Goal: Information Seeking & Learning: Learn about a topic

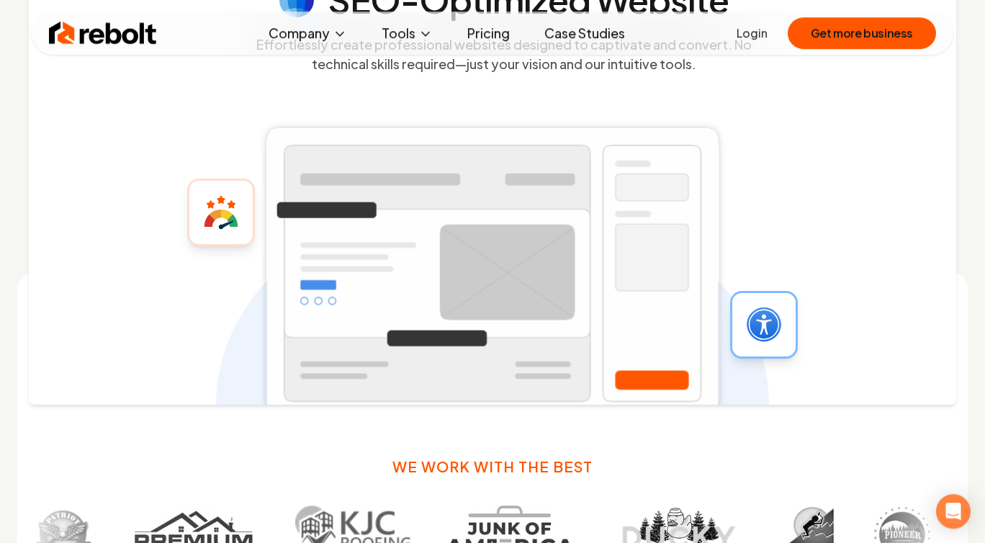
scroll to position [467, 0]
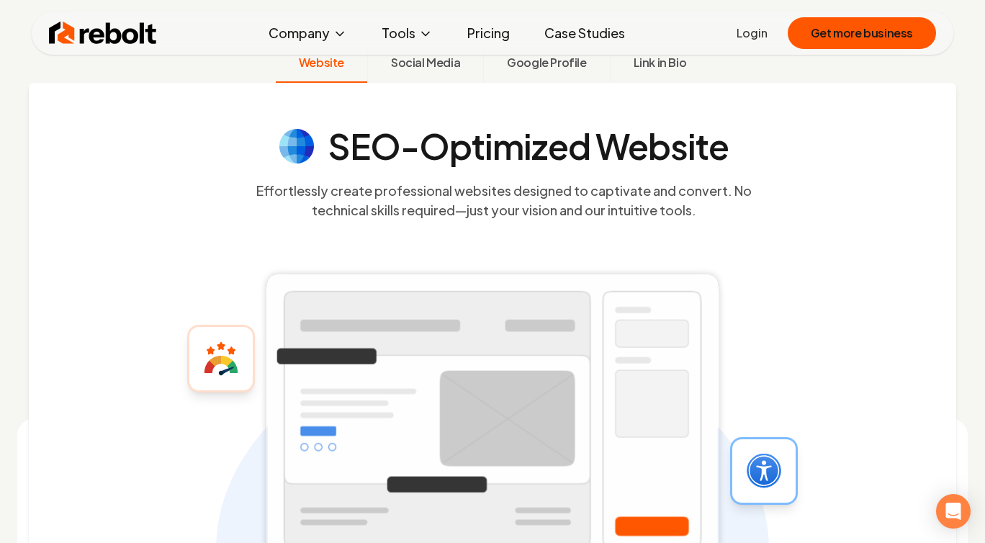
click at [484, 40] on link "Pricing" at bounding box center [489, 33] width 66 height 29
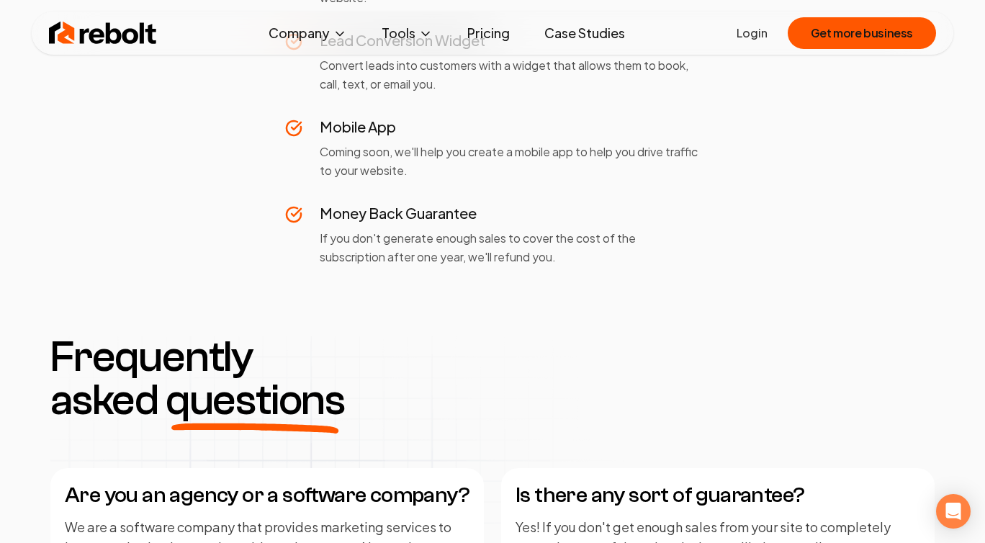
scroll to position [1478, 0]
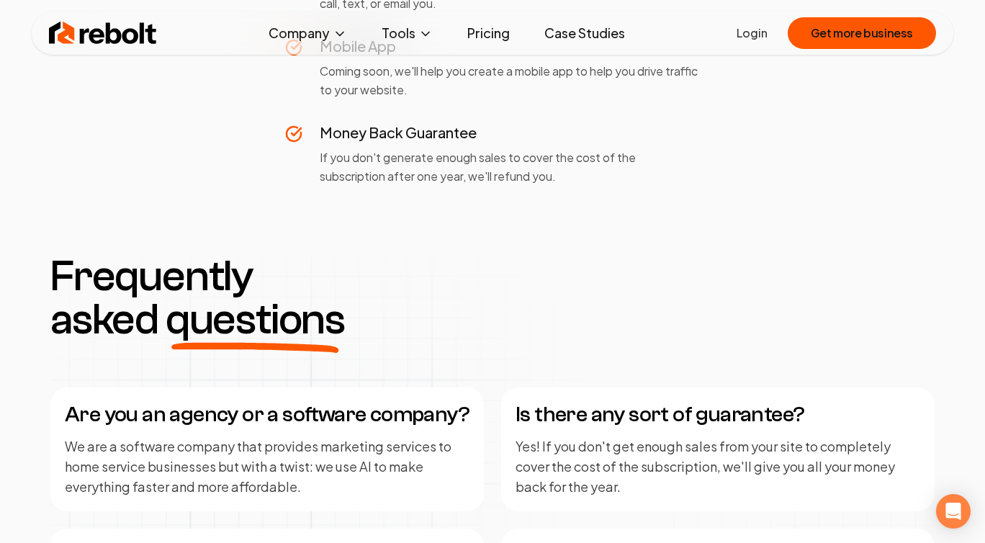
click at [488, 44] on link "Pricing" at bounding box center [489, 33] width 66 height 29
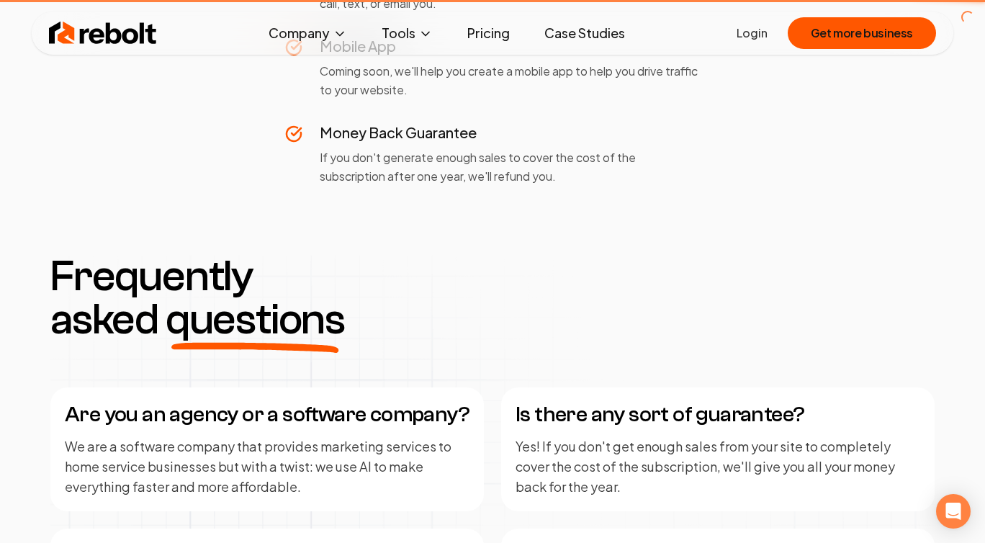
scroll to position [0, 0]
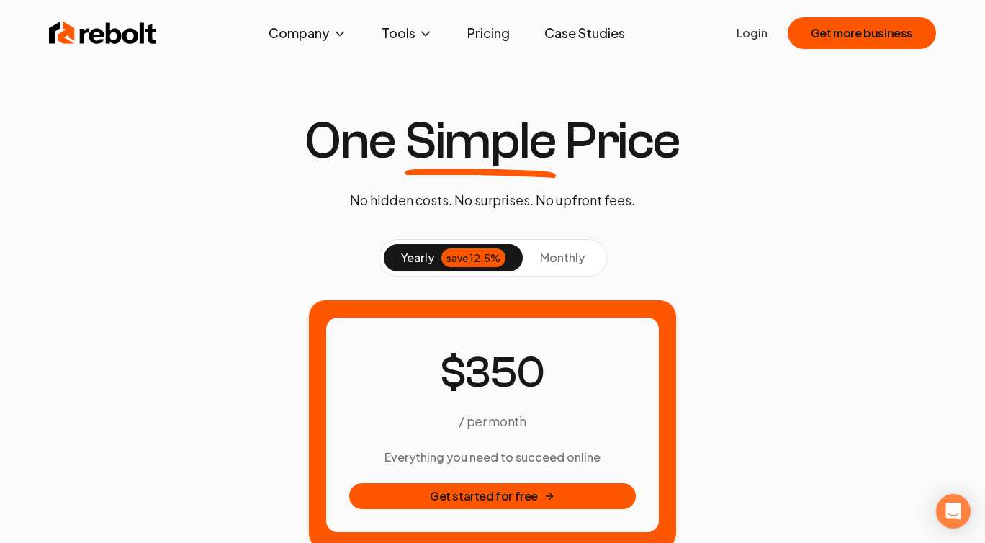
click at [553, 250] on button "monthly" at bounding box center [562, 257] width 79 height 27
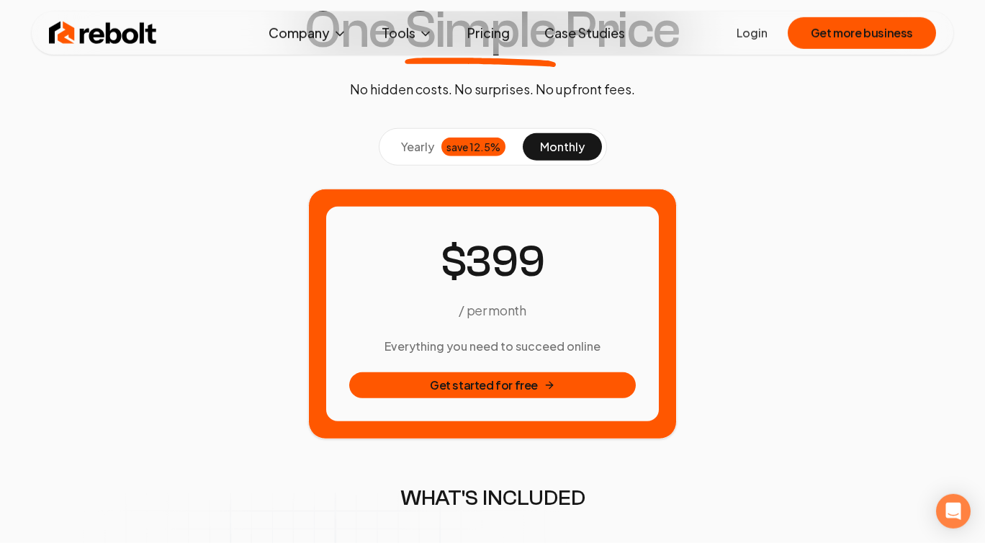
scroll to position [78, 0]
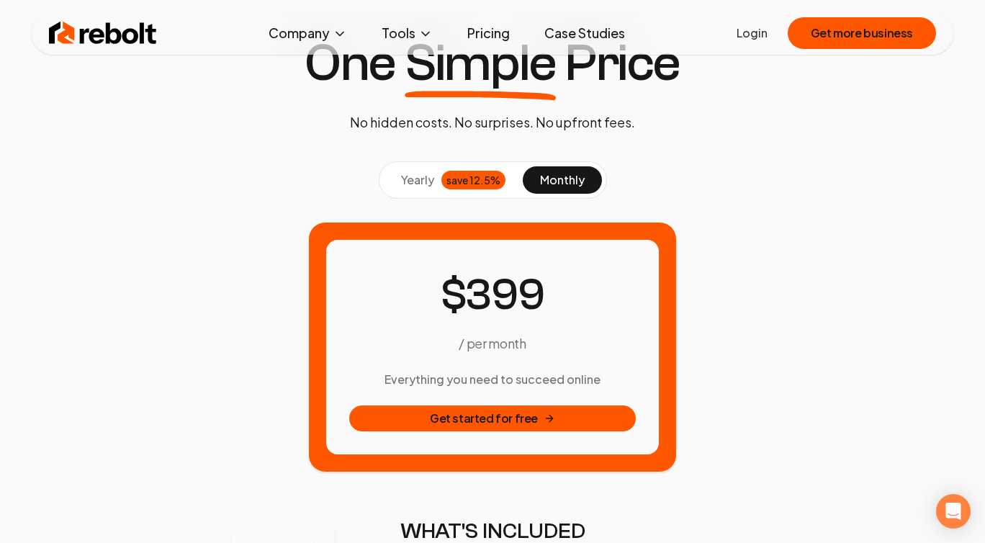
click at [436, 174] on button "yearly save 12.5%" at bounding box center [453, 179] width 139 height 27
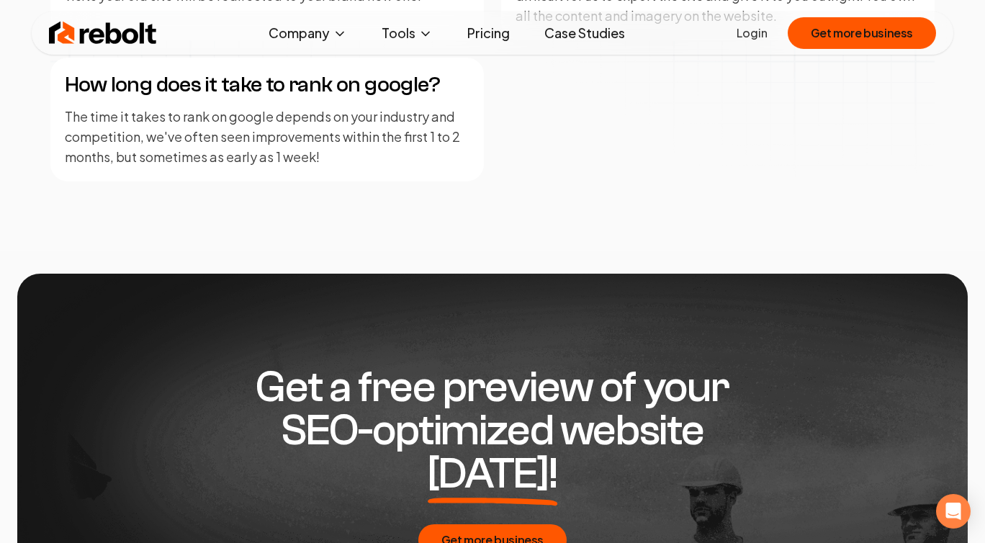
scroll to position [2178, 0]
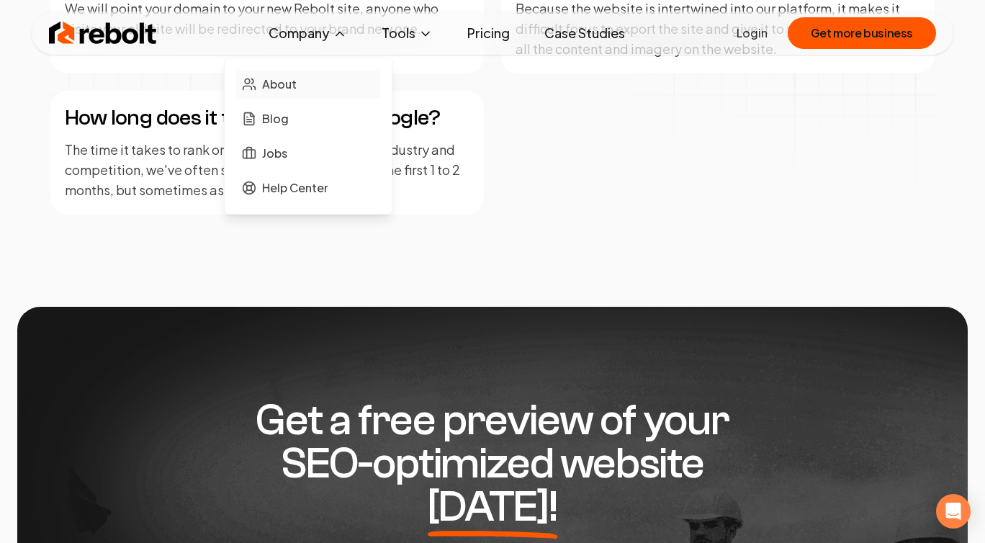
click at [286, 88] on span "About" at bounding box center [279, 84] width 35 height 17
